Goal: Task Accomplishment & Management: Manage account settings

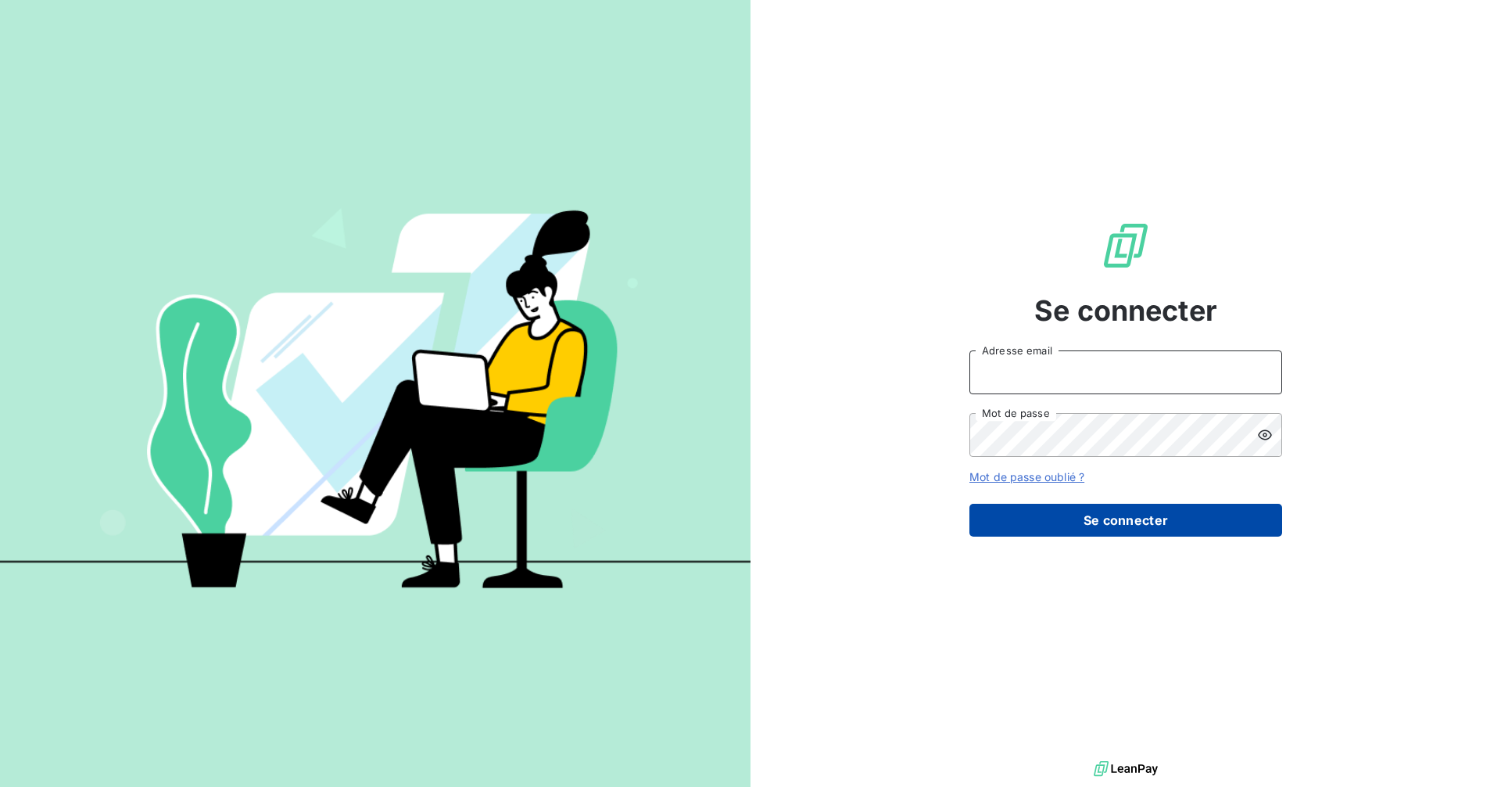
type input "[PERSON_NAME][EMAIL_ADDRESS][PERSON_NAME][DOMAIN_NAME]"
click at [1081, 522] on button "Se connecter" at bounding box center [1126, 520] width 313 height 33
